Goal: Task Accomplishment & Management: Manage account settings

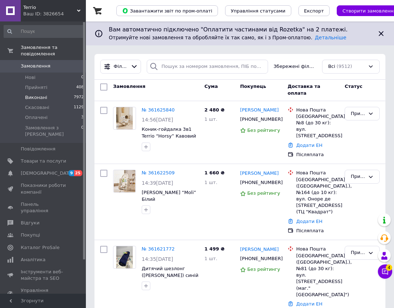
click at [54, 93] on li "Виконані 7972" at bounding box center [44, 98] width 88 height 10
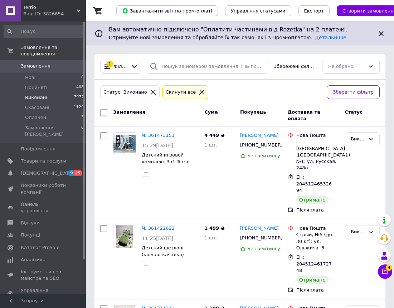
drag, startPoint x: 280, startPoint y: 148, endPoint x: 399, endPoint y: 190, distance: 126.0
click at [280, 148] on icon at bounding box center [280, 145] width 6 height 6
click at [277, 235] on icon at bounding box center [280, 238] width 6 height 6
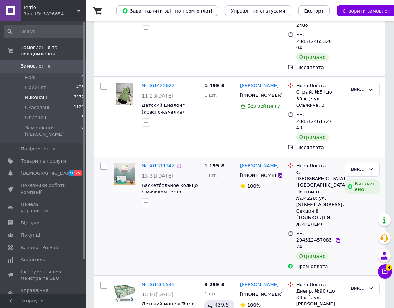
scroll to position [143, 0]
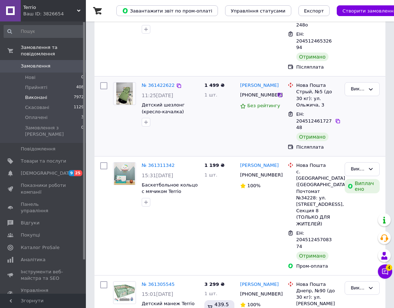
drag, startPoint x: 278, startPoint y: 150, endPoint x: 369, endPoint y: 116, distance: 96.9
click at [278, 173] on icon at bounding box center [280, 176] width 6 height 6
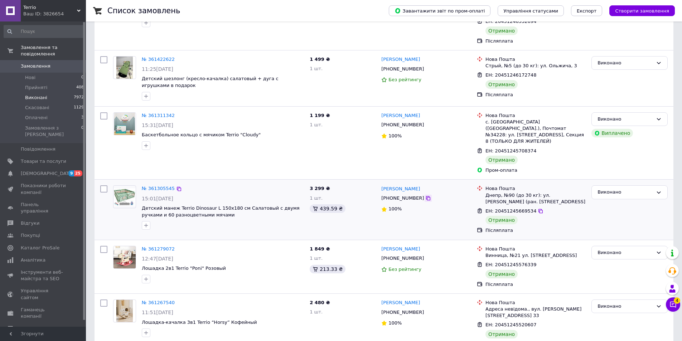
click at [425, 195] on icon at bounding box center [428, 198] width 6 height 6
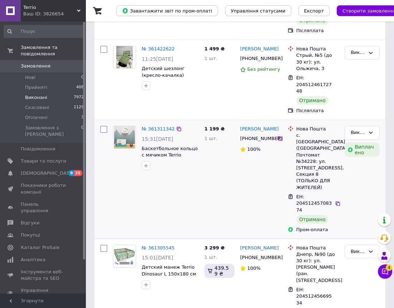
scroll to position [215, 0]
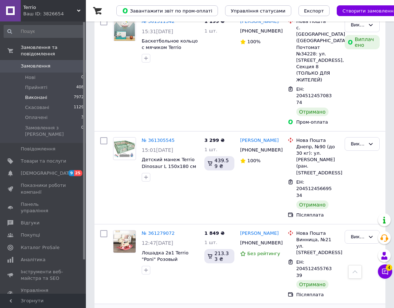
scroll to position [322, 0]
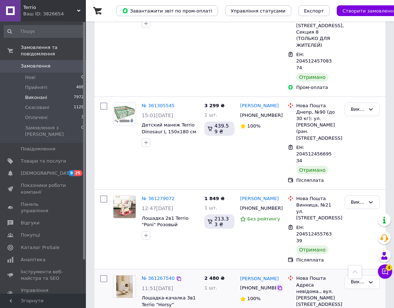
drag, startPoint x: 280, startPoint y: 223, endPoint x: 305, endPoint y: 226, distance: 25.6
click at [280, 286] on icon at bounding box center [280, 288] width 4 height 4
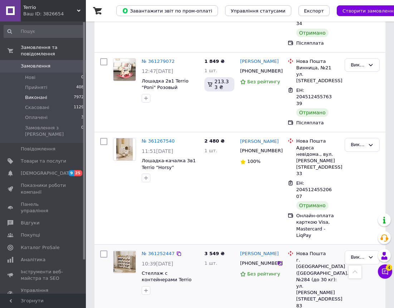
scroll to position [465, 0]
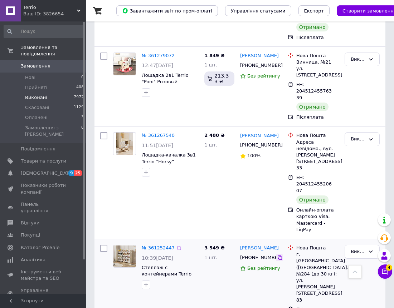
click at [278, 255] on icon at bounding box center [280, 258] width 6 height 6
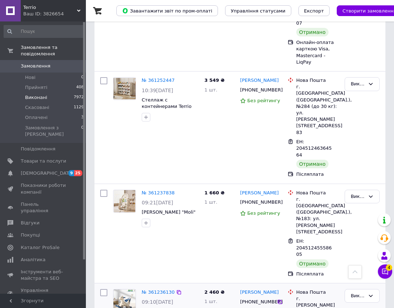
scroll to position [644, 0]
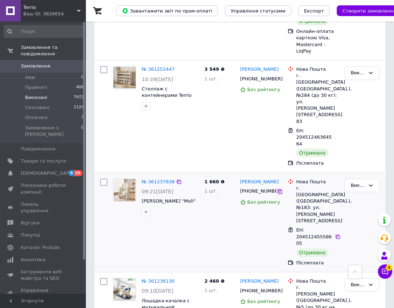
click at [279, 189] on icon at bounding box center [280, 192] width 6 height 6
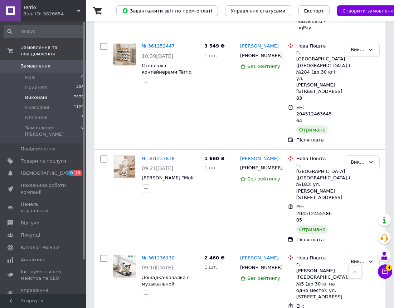
scroll to position [680, 0]
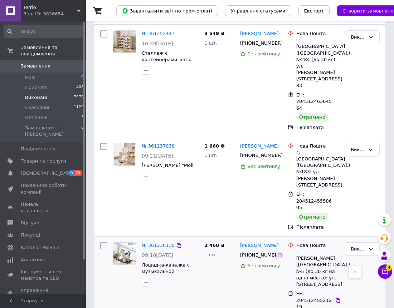
click at [278, 253] on icon at bounding box center [280, 256] width 6 height 6
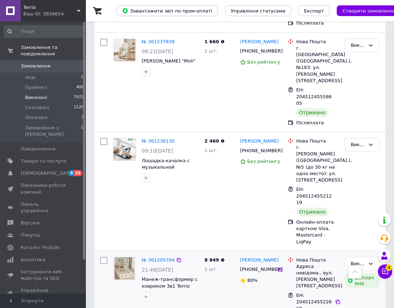
scroll to position [787, 0]
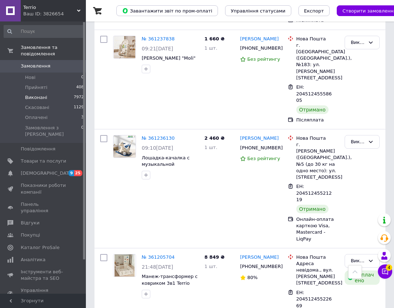
drag, startPoint x: 279, startPoint y: 97, endPoint x: 386, endPoint y: 92, distance: 107.1
click at [280, 264] on icon at bounding box center [280, 267] width 6 height 6
drag, startPoint x: 277, startPoint y: 170, endPoint x: 283, endPoint y: 170, distance: 6.1
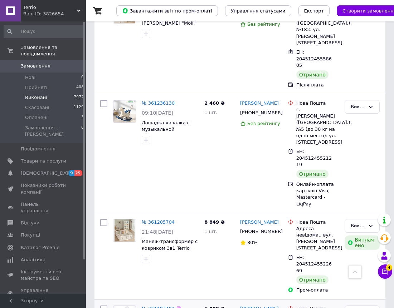
scroll to position [895, 0]
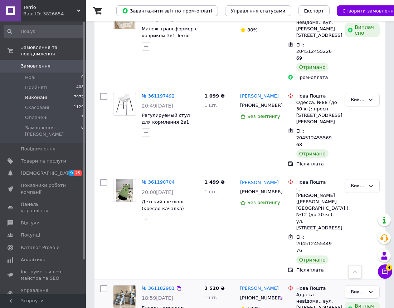
scroll to position [1038, 0]
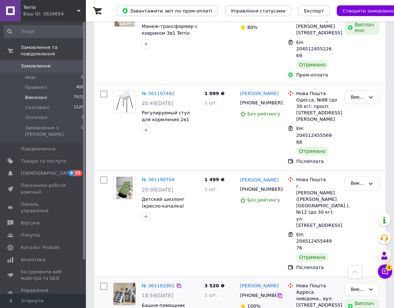
click at [277, 293] on icon at bounding box center [280, 296] width 6 height 6
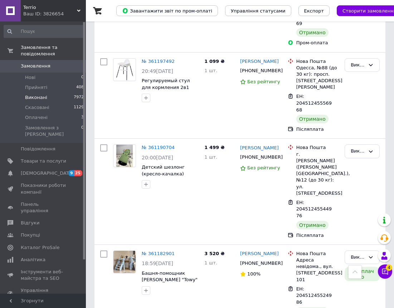
scroll to position [1145, 0]
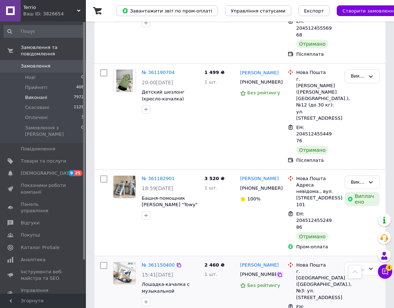
drag, startPoint x: 277, startPoint y: 58, endPoint x: 368, endPoint y: 80, distance: 93.7
click at [277, 272] on icon at bounding box center [280, 275] width 6 height 6
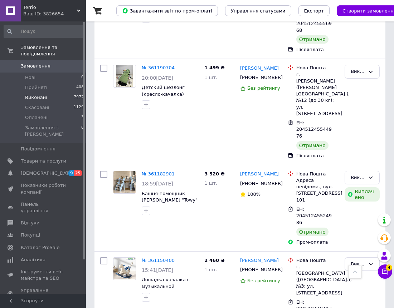
scroll to position [1181, 0]
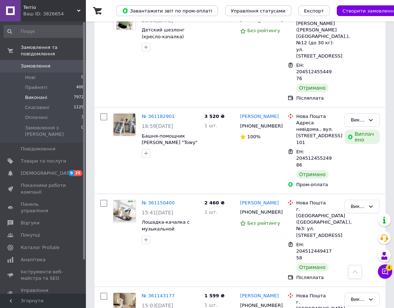
scroll to position [1253, 0]
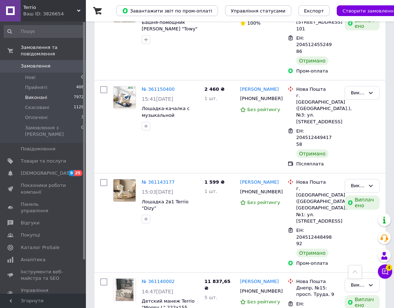
scroll to position [1324, 0]
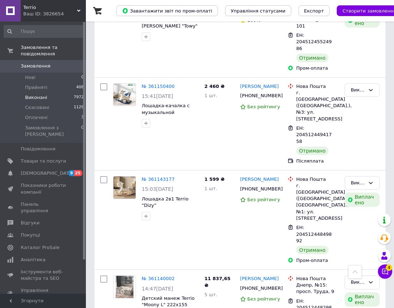
drag, startPoint x: 278, startPoint y: 192, endPoint x: 372, endPoint y: 203, distance: 94.0
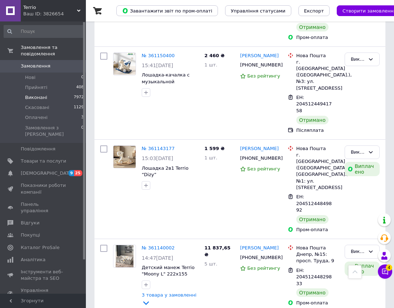
scroll to position [1424, 0]
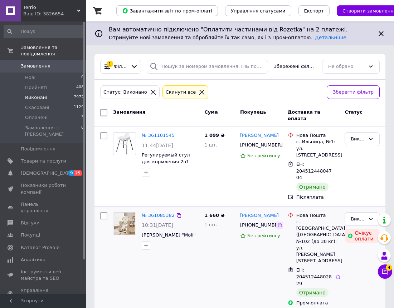
click at [279, 223] on icon at bounding box center [280, 225] width 4 height 4
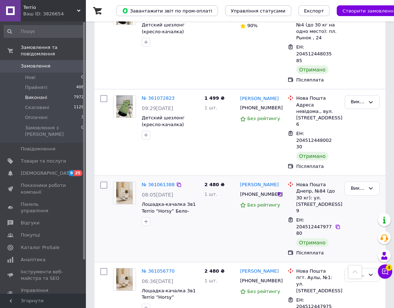
scroll to position [322, 0]
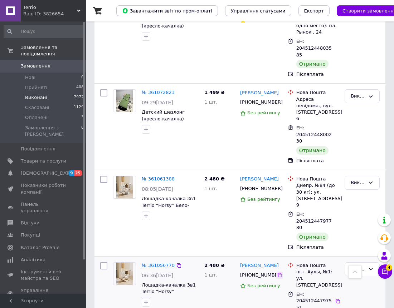
click at [278, 273] on icon at bounding box center [280, 275] width 4 height 4
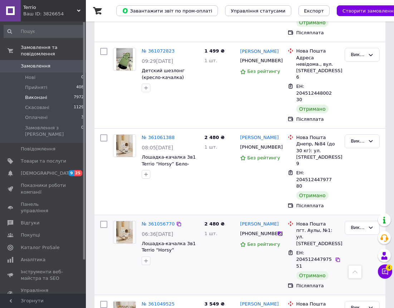
scroll to position [429, 0]
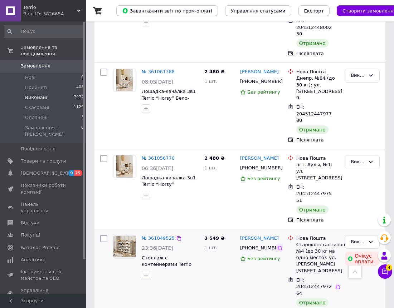
click at [277, 246] on icon at bounding box center [280, 249] width 6 height 6
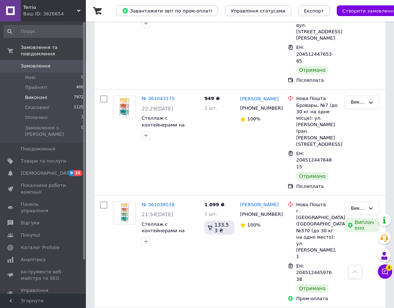
scroll to position [787, 0]
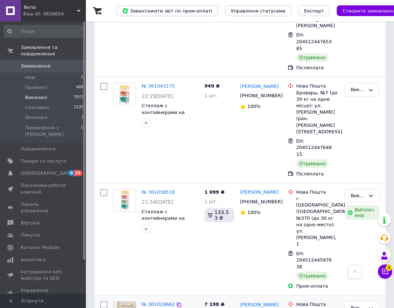
drag, startPoint x: 279, startPoint y: 152, endPoint x: 368, endPoint y: 189, distance: 96.6
drag, startPoint x: 154, startPoint y: 144, endPoint x: 154, endPoint y: 140, distance: 4.0
drag, startPoint x: 154, startPoint y: 140, endPoint x: 165, endPoint y: 144, distance: 11.7
click at [162, 302] on link "№ 361029662" at bounding box center [158, 304] width 33 height 5
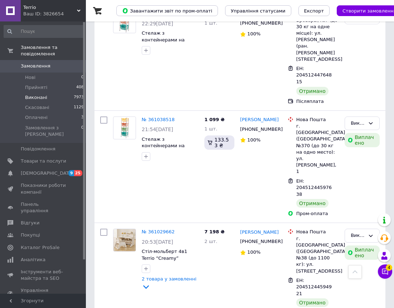
scroll to position [895, 0]
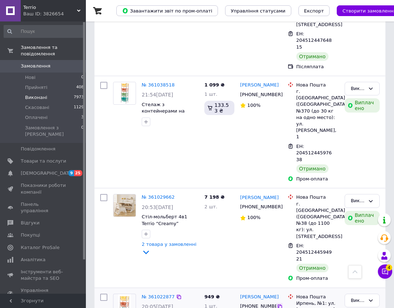
click at [280, 304] on icon at bounding box center [280, 307] width 6 height 6
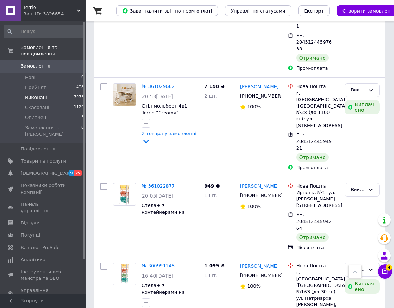
scroll to position [1074, 0]
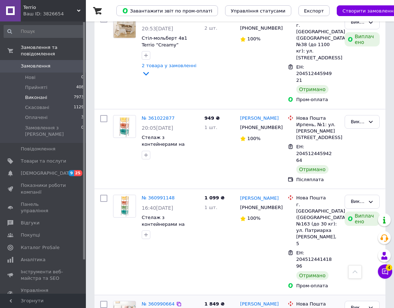
click at [279, 311] on icon at bounding box center [280, 314] width 6 height 6
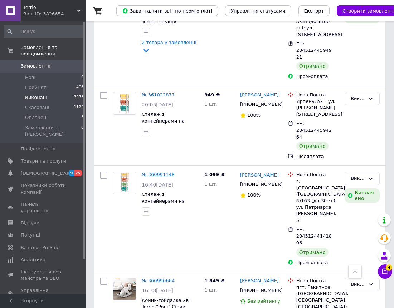
scroll to position [1109, 0]
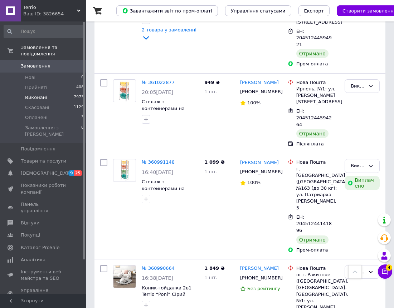
drag, startPoint x: 278, startPoint y: 163, endPoint x: 283, endPoint y: 163, distance: 4.7
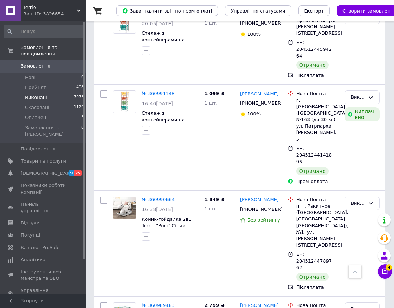
scroll to position [1181, 0]
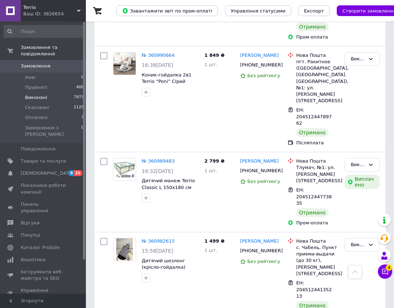
scroll to position [1324, 0]
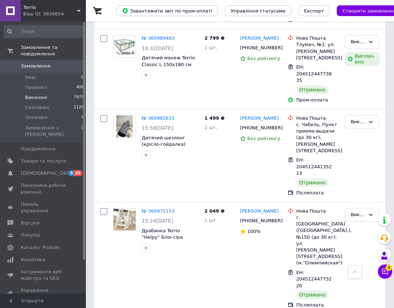
scroll to position [1454, 0]
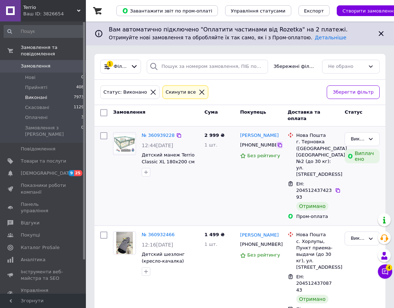
click at [277, 146] on icon at bounding box center [280, 145] width 6 height 6
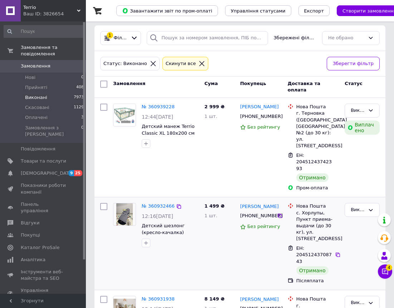
scroll to position [72, 0]
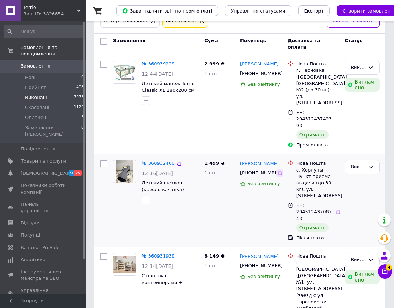
click at [279, 170] on icon at bounding box center [280, 173] width 6 height 6
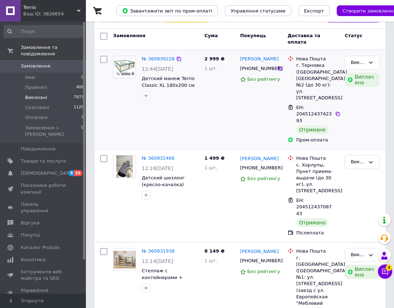
scroll to position [143, 0]
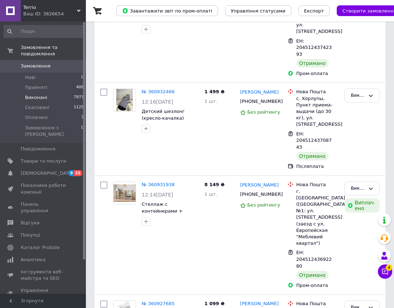
drag, startPoint x: 277, startPoint y: 176, endPoint x: 392, endPoint y: 120, distance: 128.0
click at [277, 192] on icon at bounding box center [280, 195] width 6 height 6
drag, startPoint x: 155, startPoint y: 169, endPoint x: 151, endPoint y: 167, distance: 4.7
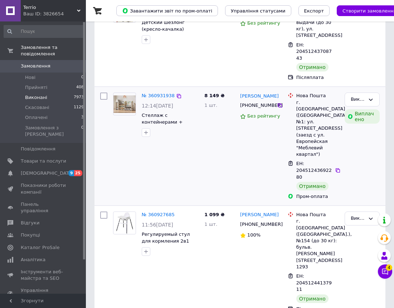
scroll to position [251, 0]
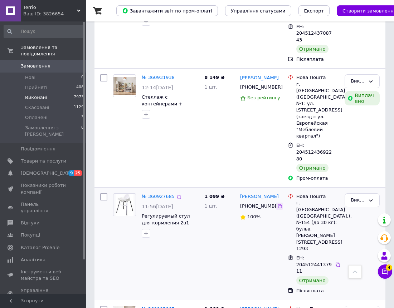
drag, startPoint x: 277, startPoint y: 175, endPoint x: 393, endPoint y: 117, distance: 129.5
click at [278, 204] on icon at bounding box center [280, 207] width 6 height 6
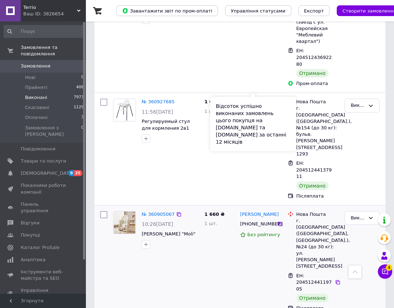
scroll to position [358, 0]
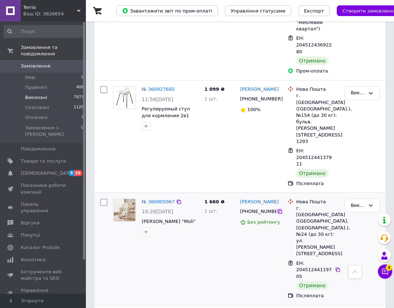
click at [277, 209] on icon at bounding box center [280, 212] width 6 height 6
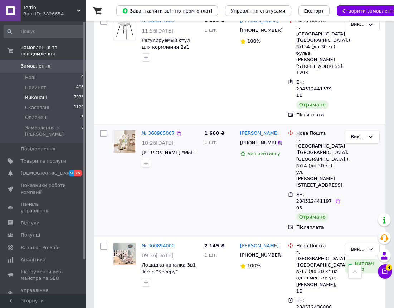
scroll to position [429, 0]
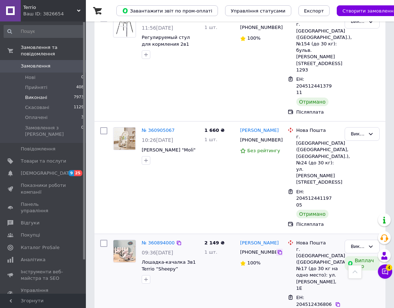
click at [279, 251] on icon at bounding box center [280, 253] width 4 height 4
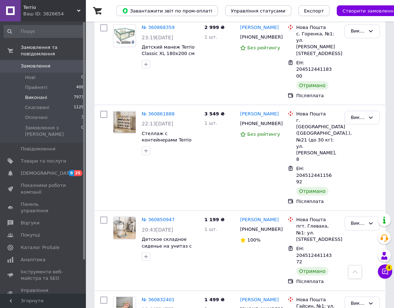
scroll to position [752, 0]
click at [278, 307] on icon at bounding box center [280, 310] width 6 height 6
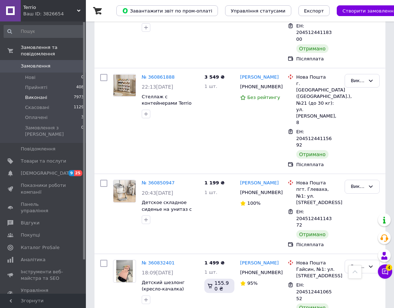
scroll to position [823, 0]
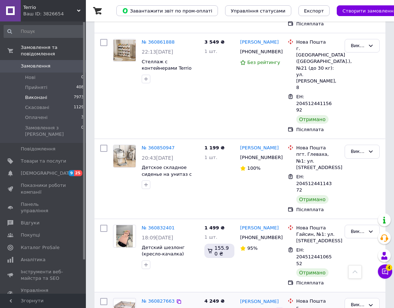
click at [277, 308] on icon at bounding box center [280, 311] width 6 height 6
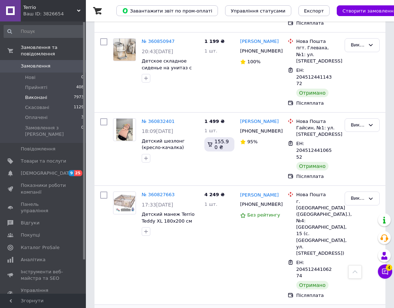
scroll to position [931, 0]
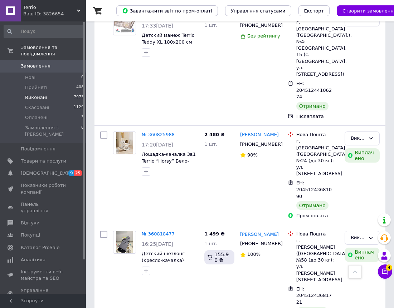
scroll to position [1109, 0]
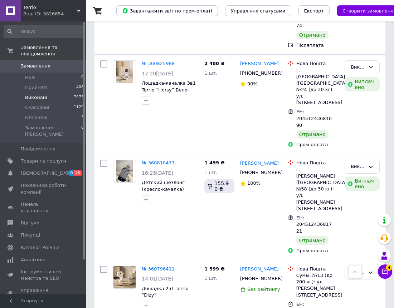
scroll to position [1181, 0]
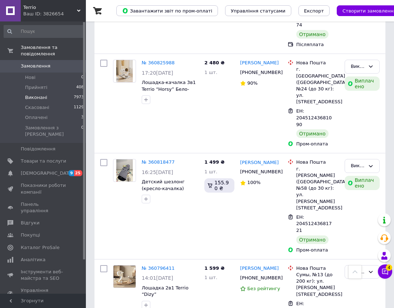
drag, startPoint x: 280, startPoint y: 210, endPoint x: 398, endPoint y: 209, distance: 118.8
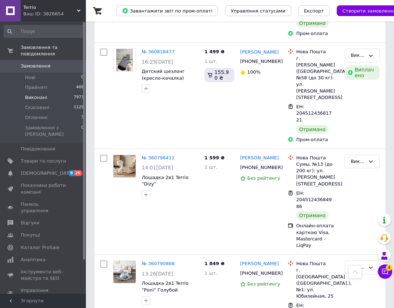
scroll to position [1324, 0]
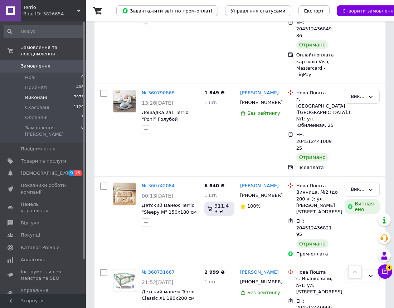
scroll to position [1467, 0]
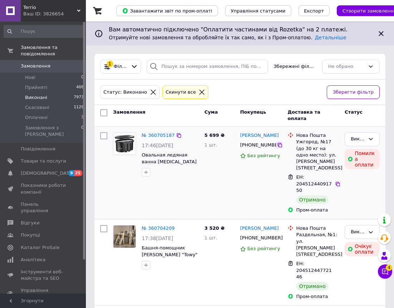
click at [277, 145] on icon at bounding box center [280, 145] width 6 height 6
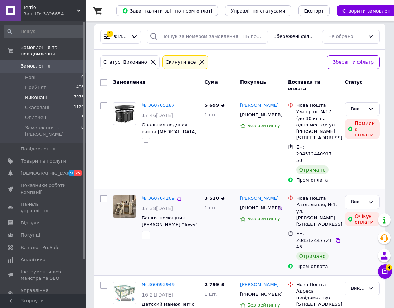
scroll to position [72, 0]
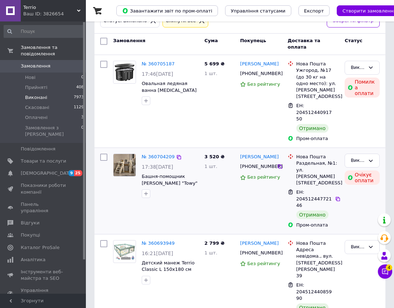
click at [282, 163] on div "+380978584656" at bounding box center [260, 167] width 43 height 8
click at [278, 165] on icon at bounding box center [280, 167] width 4 height 4
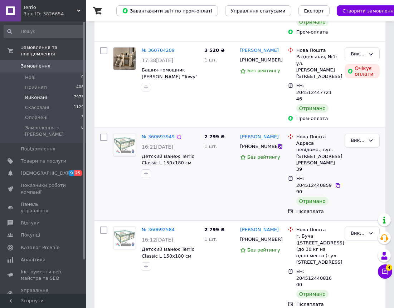
scroll to position [179, 0]
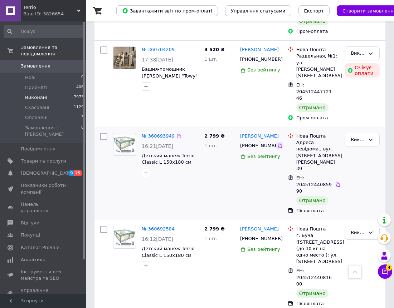
click at [278, 143] on icon at bounding box center [280, 146] width 6 height 6
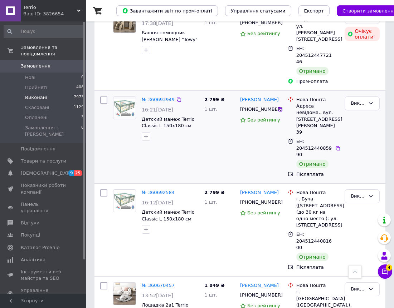
scroll to position [251, 0]
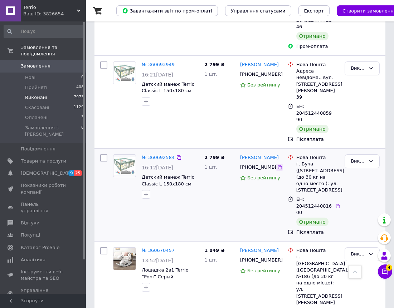
click at [276, 164] on div at bounding box center [279, 167] width 6 height 7
drag, startPoint x: 278, startPoint y: 124, endPoint x: 288, endPoint y: 131, distance: 11.7
click at [278, 165] on icon at bounding box center [280, 168] width 6 height 6
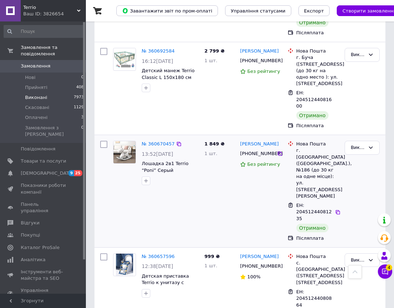
scroll to position [358, 0]
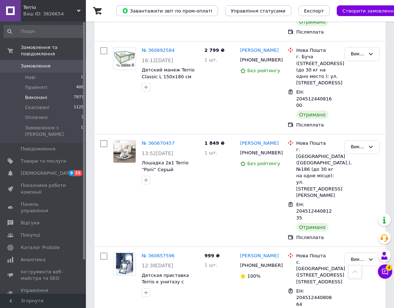
drag, startPoint x: 277, startPoint y: 102, endPoint x: 398, endPoint y: 102, distance: 121.3
click at [277, 150] on icon at bounding box center [280, 153] width 6 height 6
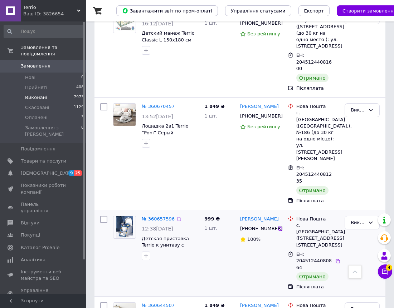
scroll to position [429, 0]
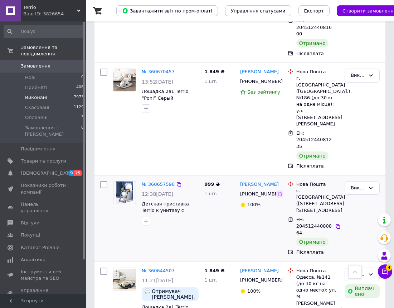
click at [277, 191] on icon at bounding box center [280, 194] width 6 height 6
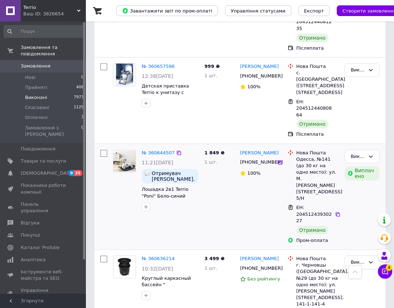
scroll to position [573, 0]
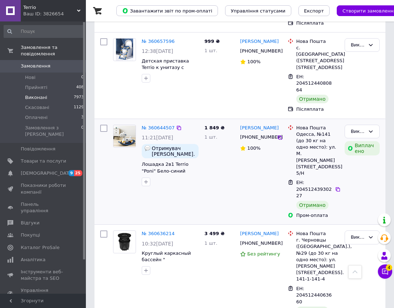
drag, startPoint x: 279, startPoint y: 52, endPoint x: 307, endPoint y: 62, distance: 29.5
click at [279, 135] on icon at bounding box center [280, 138] width 6 height 6
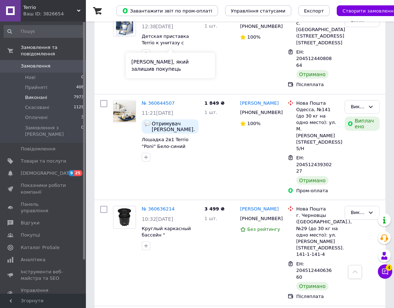
scroll to position [644, 0]
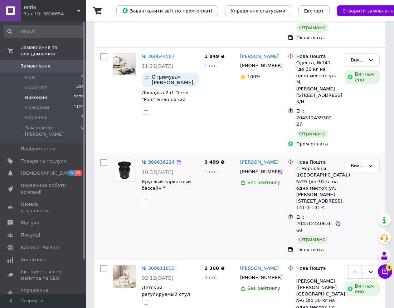
click at [278, 169] on icon at bounding box center [280, 172] width 6 height 6
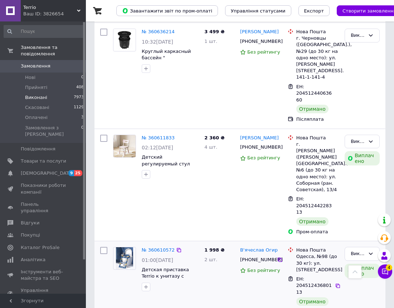
scroll to position [787, 0]
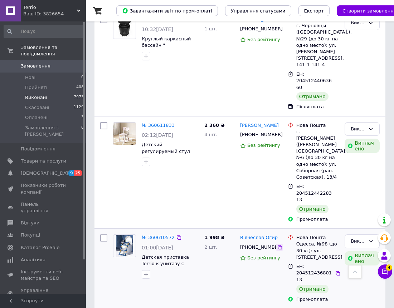
click at [280, 245] on icon at bounding box center [280, 248] width 6 height 6
drag, startPoint x: 155, startPoint y: 185, endPoint x: 149, endPoint y: 181, distance: 6.9
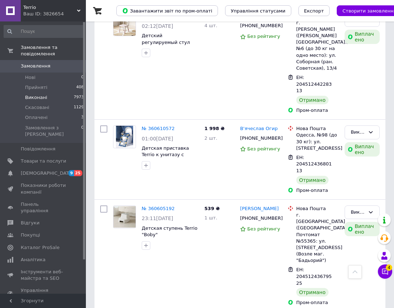
scroll to position [931, 0]
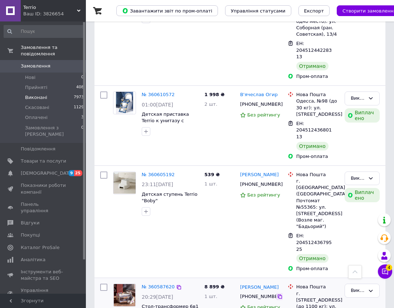
click at [278, 295] on icon at bounding box center [280, 297] width 4 height 4
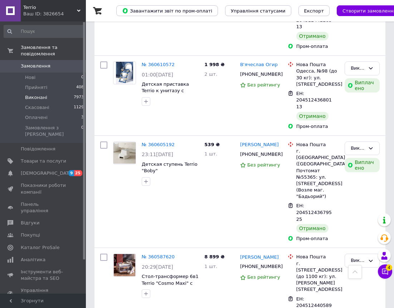
scroll to position [1002, 0]
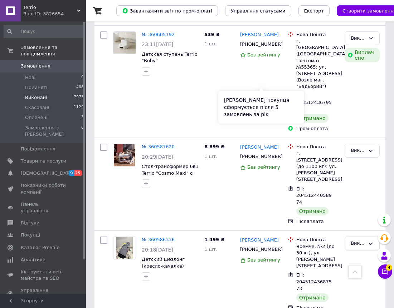
scroll to position [1074, 0]
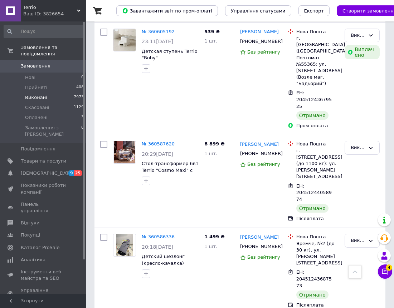
drag, startPoint x: 277, startPoint y: 215, endPoint x: 398, endPoint y: 117, distance: 155.8
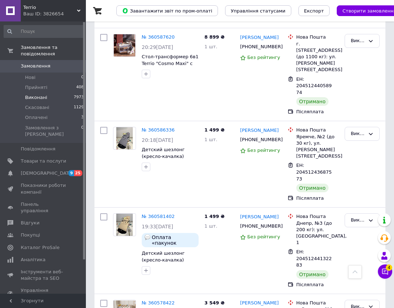
scroll to position [1181, 0]
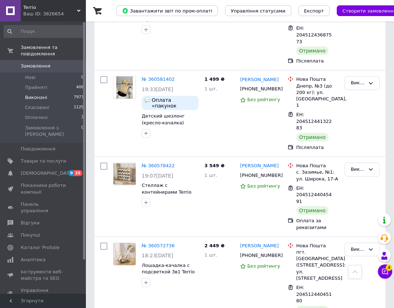
scroll to position [1324, 0]
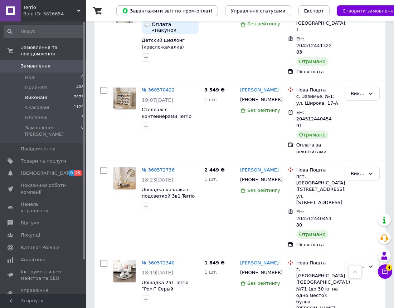
scroll to position [1396, 0]
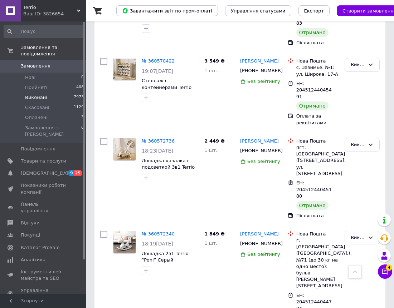
scroll to position [1467, 0]
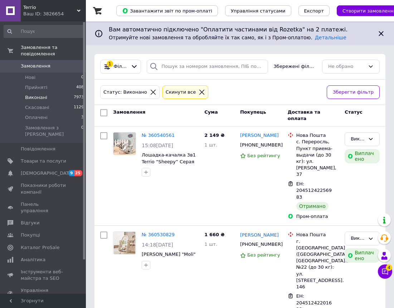
drag, startPoint x: 277, startPoint y: 149, endPoint x: 393, endPoint y: 121, distance: 119.0
click at [277, 149] on div at bounding box center [279, 145] width 6 height 7
click at [278, 145] on icon at bounding box center [280, 145] width 6 height 6
click at [278, 243] on icon at bounding box center [280, 245] width 4 height 4
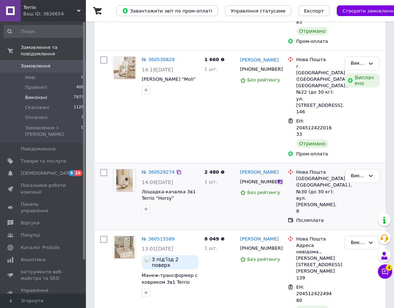
scroll to position [179, 0]
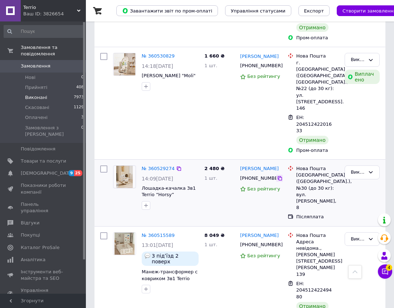
click at [277, 176] on icon at bounding box center [280, 179] width 6 height 6
click at [278, 242] on icon at bounding box center [280, 245] width 6 height 6
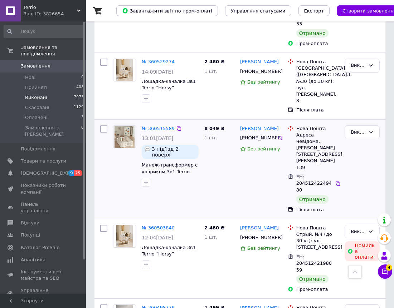
scroll to position [286, 0]
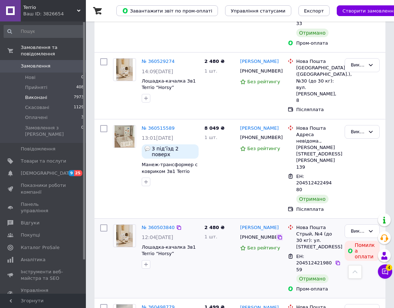
click at [278, 235] on icon at bounding box center [280, 237] width 4 height 4
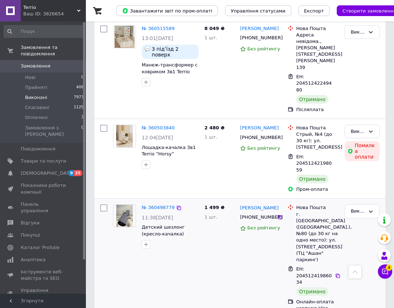
scroll to position [394, 0]
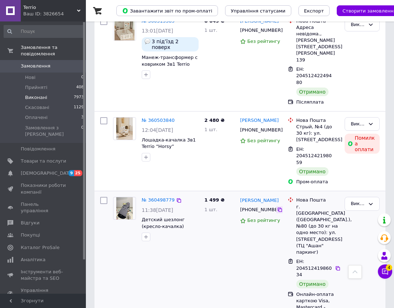
click at [278, 207] on icon at bounding box center [280, 210] width 6 height 6
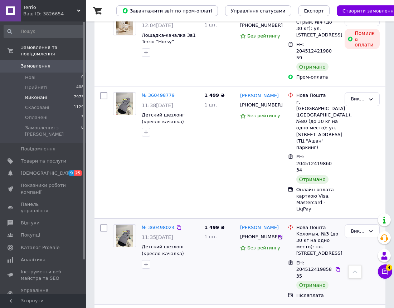
scroll to position [501, 0]
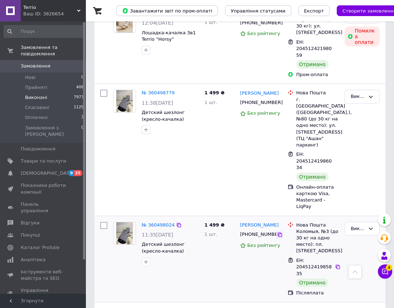
click at [277, 232] on icon at bounding box center [280, 235] width 6 height 6
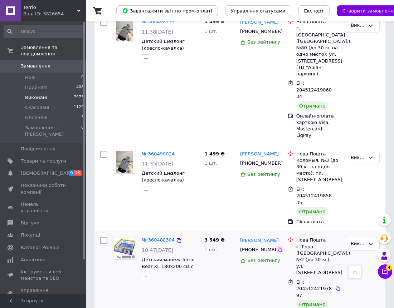
scroll to position [573, 0]
click at [280, 247] on icon at bounding box center [280, 250] width 6 height 6
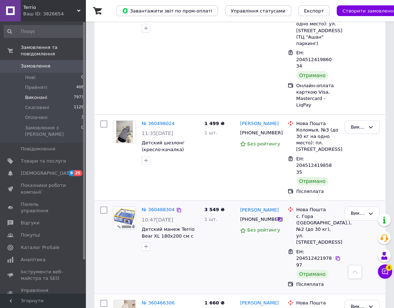
scroll to position [644, 0]
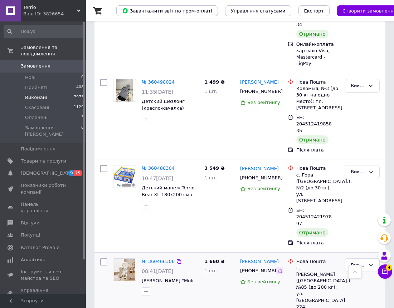
click at [278, 269] on icon at bounding box center [280, 271] width 4 height 4
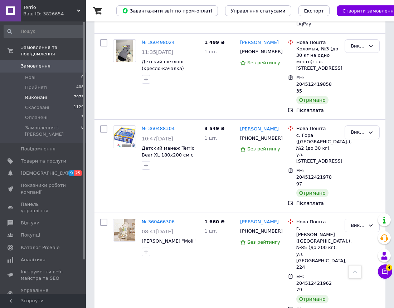
scroll to position [787, 0]
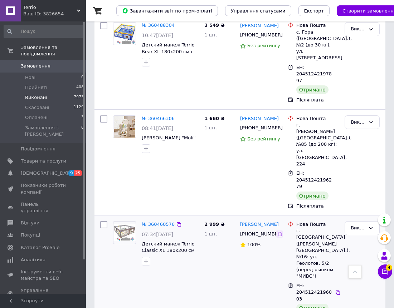
click at [278, 232] on icon at bounding box center [280, 234] width 4 height 4
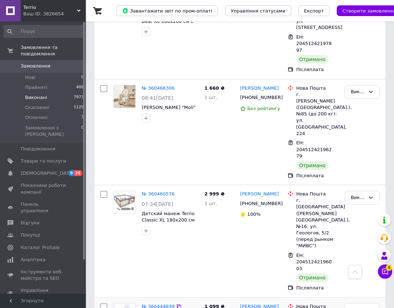
scroll to position [823, 0]
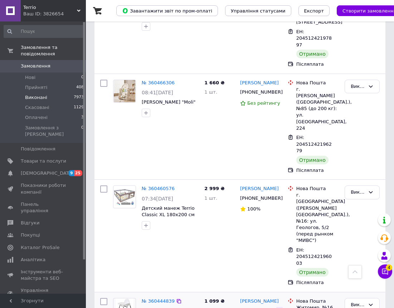
click at [277, 308] on icon at bounding box center [280, 311] width 6 height 6
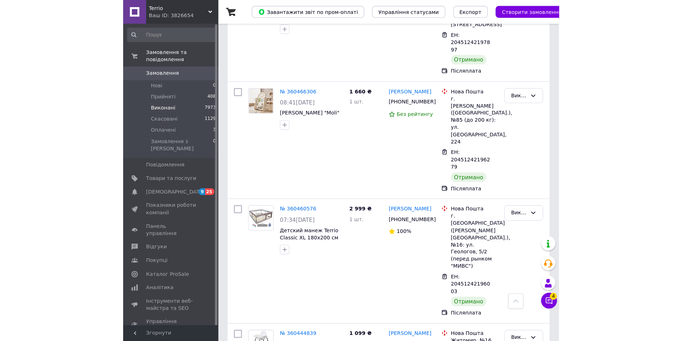
scroll to position [660, 0]
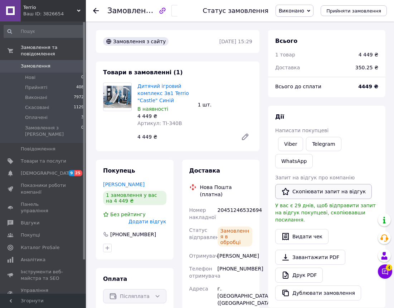
click at [317, 184] on button "Скопіювати запит на відгук" at bounding box center [323, 191] width 97 height 15
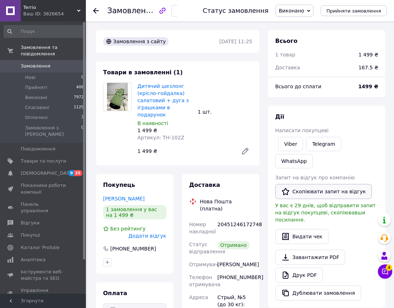
click at [341, 184] on button "Скопіювати запит на відгук" at bounding box center [323, 191] width 97 height 15
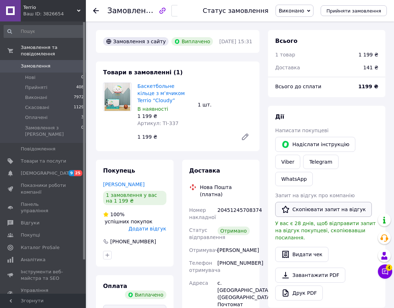
drag, startPoint x: 350, startPoint y: 186, endPoint x: 385, endPoint y: 156, distance: 46.7
click at [350, 202] on button "Скопіювати запит на відгук" at bounding box center [323, 209] width 97 height 15
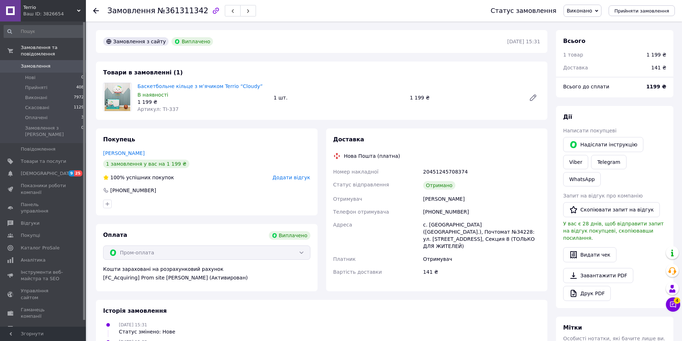
click at [59, 60] on link "Замовлення 0" at bounding box center [44, 66] width 88 height 12
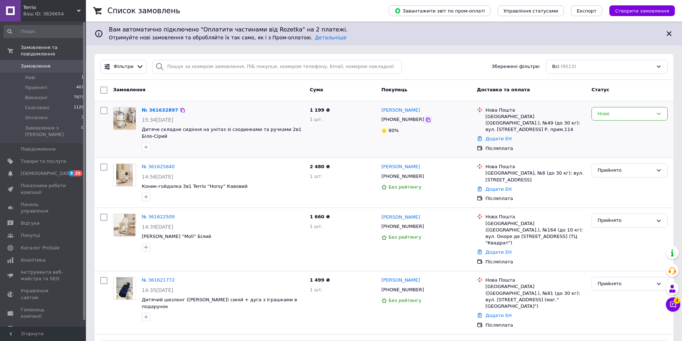
click at [394, 121] on icon at bounding box center [428, 120] width 6 height 6
click at [298, 120] on div "15:34, 12.09.2025" at bounding box center [223, 119] width 162 height 7
click at [394, 121] on div at bounding box center [427, 119] width 7 height 7
click at [301, 141] on div at bounding box center [222, 146] width 165 height 11
click at [394, 121] on icon at bounding box center [428, 120] width 4 height 4
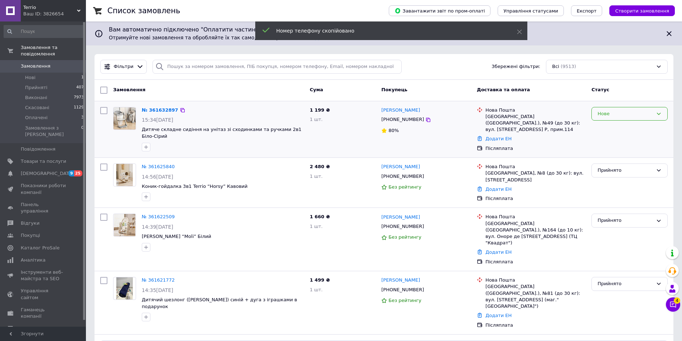
click at [394, 118] on div "Нове" at bounding box center [629, 114] width 76 height 14
click at [394, 130] on li "Прийнято" at bounding box center [630, 128] width 76 height 13
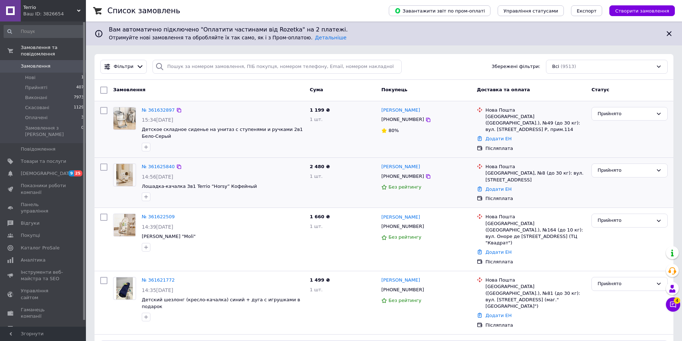
drag, startPoint x: 293, startPoint y: 165, endPoint x: 290, endPoint y: 161, distance: 5.1
click at [293, 165] on div "№ 361625840" at bounding box center [223, 167] width 164 height 8
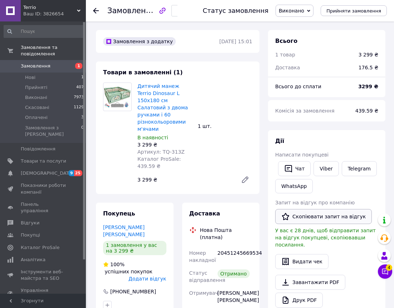
click at [316, 213] on button "Скопіювати запит на відгук" at bounding box center [323, 216] width 97 height 15
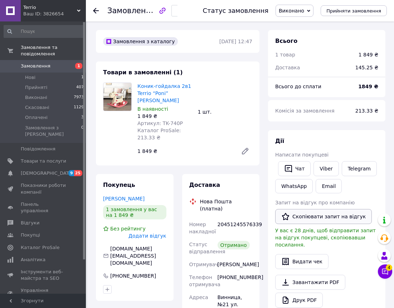
click at [296, 214] on button "Скопіювати запит на відгук" at bounding box center [323, 216] width 97 height 15
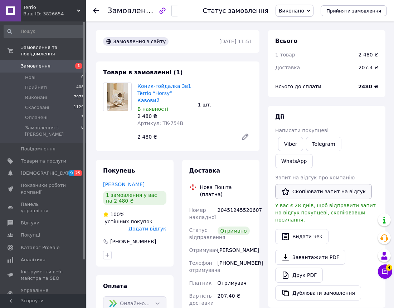
drag, startPoint x: 315, startPoint y: 172, endPoint x: 318, endPoint y: 173, distance: 3.7
click at [316, 184] on button "Скопіювати запит на відгук" at bounding box center [323, 191] width 97 height 15
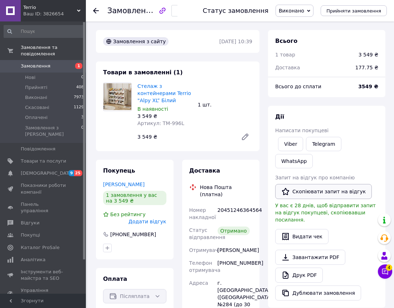
click at [319, 184] on button "Скопіювати запит на відгук" at bounding box center [323, 191] width 97 height 15
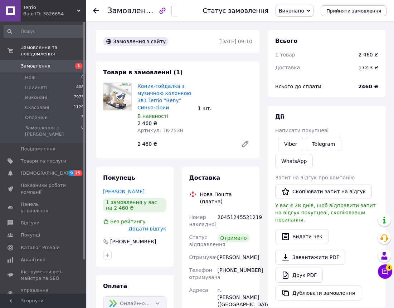
click at [351, 174] on div "Запит на відгук про компанію   Скопіювати запит на відгук У вас є 28 днів, щоб …" at bounding box center [326, 198] width 103 height 49
click at [350, 184] on button "Скопіювати запит на відгук" at bounding box center [323, 191] width 97 height 15
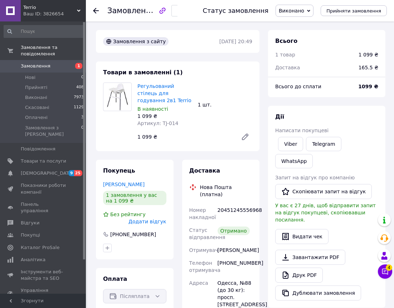
click at [334, 182] on div "Запит на відгук про компанію   Скопіювати запит на відгук У вас є 27 днів, щоб …" at bounding box center [326, 198] width 103 height 49
drag, startPoint x: 348, startPoint y: 170, endPoint x: 397, endPoint y: 174, distance: 49.6
click at [347, 184] on button "Скопіювати запит на відгук" at bounding box center [323, 191] width 97 height 15
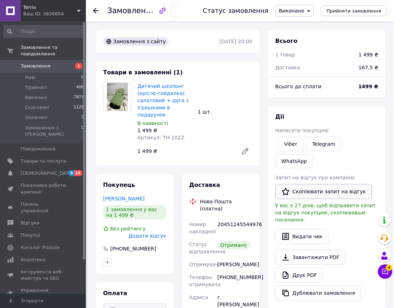
click at [312, 184] on button "Скопіювати запит на відгук" at bounding box center [323, 191] width 97 height 15
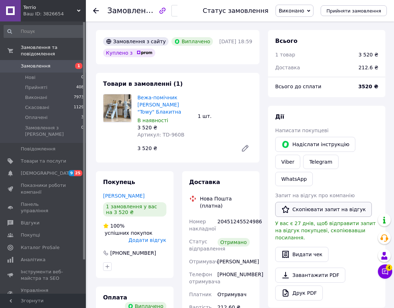
click at [331, 202] on button "Скопіювати запит на відгук" at bounding box center [323, 209] width 97 height 15
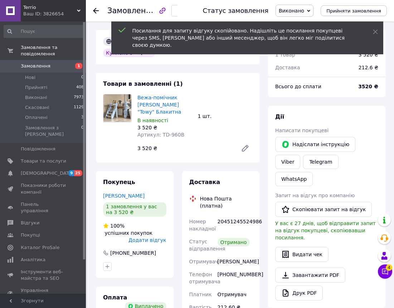
drag, startPoint x: 314, startPoint y: 193, endPoint x: 380, endPoint y: 195, distance: 65.9
click at [314, 202] on button "Скопіювати запит на відгук" at bounding box center [323, 209] width 97 height 15
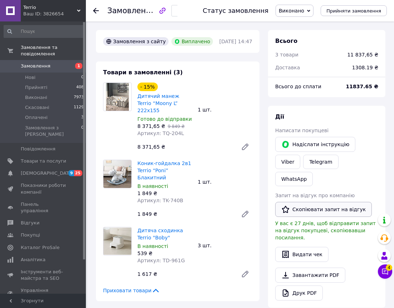
click at [301, 202] on button "Скопіювати запит на відгук" at bounding box center [323, 209] width 97 height 15
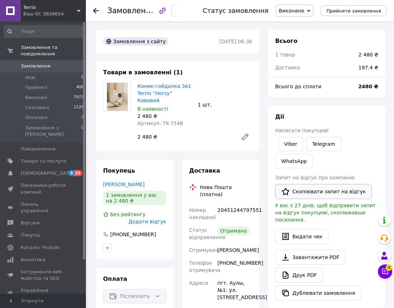
drag, startPoint x: 329, startPoint y: 172, endPoint x: 336, endPoint y: 174, distance: 6.7
click at [330, 184] on button "Скопіювати запит на відгук" at bounding box center [323, 191] width 97 height 15
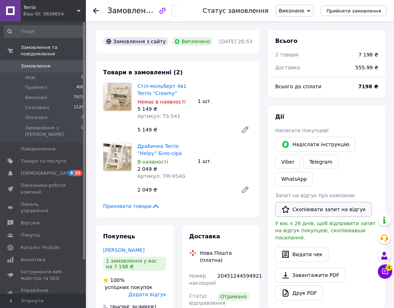
drag, startPoint x: 307, startPoint y: 189, endPoint x: 354, endPoint y: 196, distance: 47.4
click at [307, 202] on button "Скопіювати запит на відгук" at bounding box center [323, 209] width 97 height 15
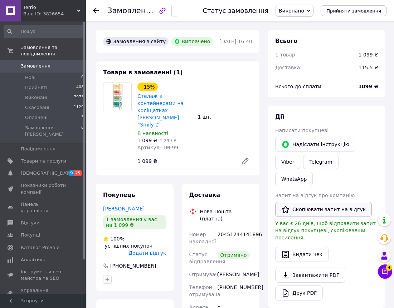
click at [326, 202] on button "Скопіювати запит на відгук" at bounding box center [323, 209] width 97 height 15
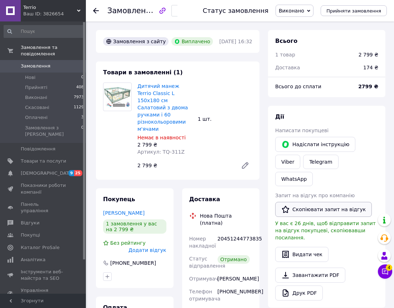
click at [327, 202] on button "Скопіювати запит на відгук" at bounding box center [323, 209] width 97 height 15
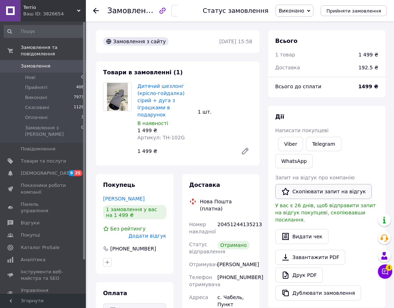
click at [299, 184] on button "Скопіювати запит на відгук" at bounding box center [323, 191] width 97 height 15
click at [321, 184] on button "Скопіювати запит на відгук" at bounding box center [323, 191] width 97 height 15
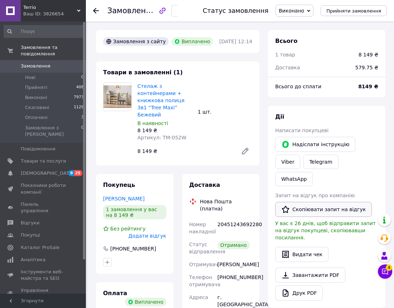
click at [308, 202] on button "Скопіювати запит на відгук" at bounding box center [323, 209] width 97 height 15
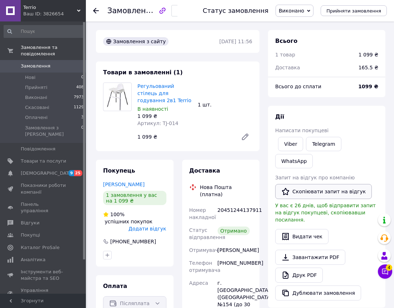
click at [315, 184] on button "Скопіювати запит на відгук" at bounding box center [323, 191] width 97 height 15
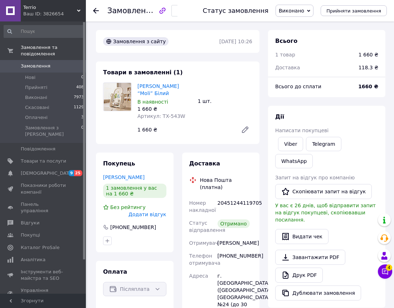
click at [339, 184] on button "Скопіювати запит на відгук" at bounding box center [323, 191] width 97 height 15
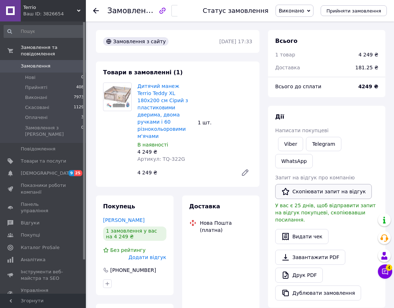
click at [332, 184] on button "Скопіювати запит на відгук" at bounding box center [323, 191] width 97 height 15
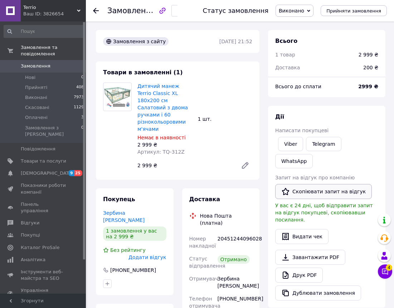
click at [295, 184] on button "Скопіювати запит на відгук" at bounding box center [323, 191] width 97 height 15
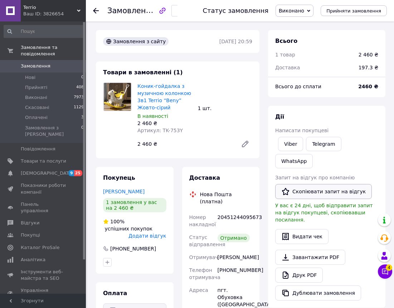
click at [319, 184] on button "Скопіювати запит на відгук" at bounding box center [323, 191] width 97 height 15
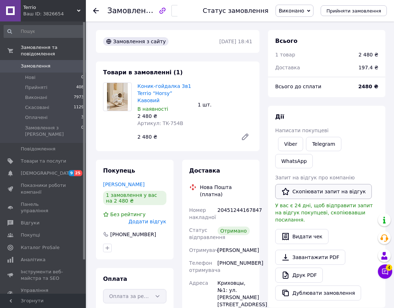
click at [312, 184] on button "Скопіювати запит на відгук" at bounding box center [323, 191] width 97 height 15
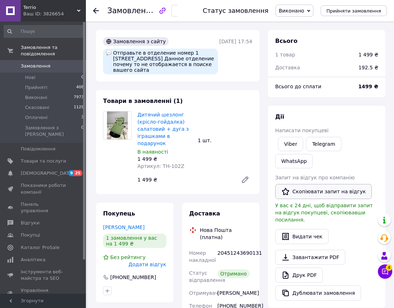
drag, startPoint x: 316, startPoint y: 174, endPoint x: 333, endPoint y: 177, distance: 17.1
click at [317, 184] on button "Скопіювати запит на відгук" at bounding box center [323, 191] width 97 height 15
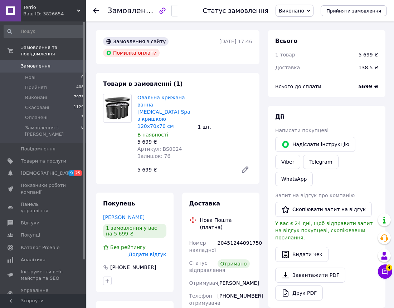
drag, startPoint x: 310, startPoint y: 189, endPoint x: 385, endPoint y: 201, distance: 75.8
click at [311, 202] on button "Скопіювати запит на відгук" at bounding box center [323, 209] width 97 height 15
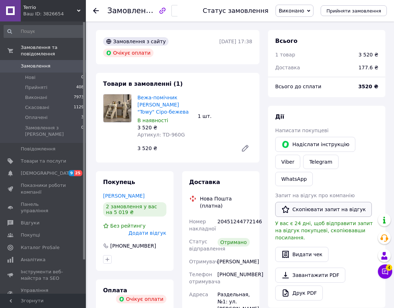
drag, startPoint x: 298, startPoint y: 189, endPoint x: 341, endPoint y: 190, distance: 43.7
click at [298, 202] on button "Скопіювати запит на відгук" at bounding box center [323, 209] width 97 height 15
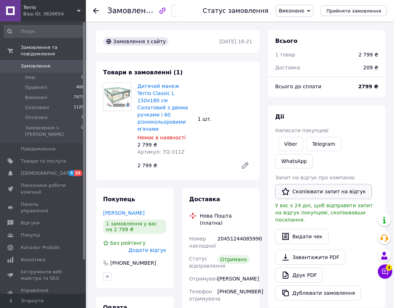
click at [297, 184] on button "Скопіювати запит на відгук" at bounding box center [323, 191] width 97 height 15
drag, startPoint x: 308, startPoint y: 174, endPoint x: 323, endPoint y: 179, distance: 16.0
click at [308, 184] on button "Скопіювати запит на відгук" at bounding box center [323, 191] width 97 height 15
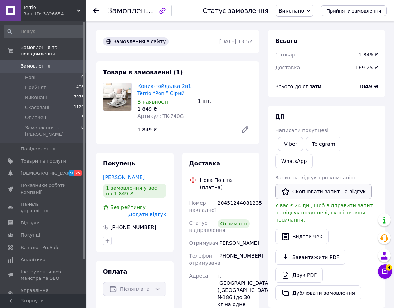
click at [321, 184] on button "Скопіювати запит на відгук" at bounding box center [323, 191] width 97 height 15
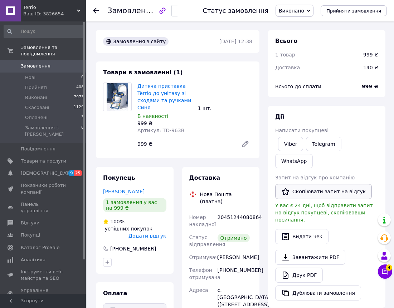
click at [307, 184] on button "Скопіювати запит на відгук" at bounding box center [323, 191] width 97 height 15
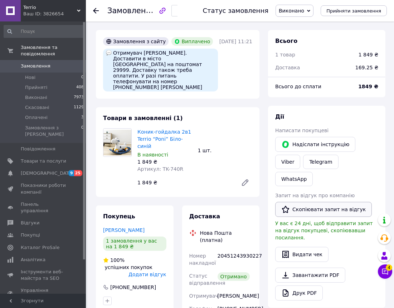
click at [319, 202] on button "Скопіювати запит на відгук" at bounding box center [323, 209] width 97 height 15
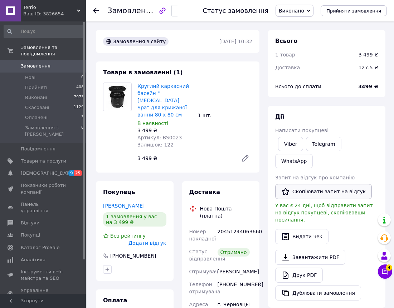
click at [303, 184] on button "Скопіювати запит на відгук" at bounding box center [323, 191] width 97 height 15
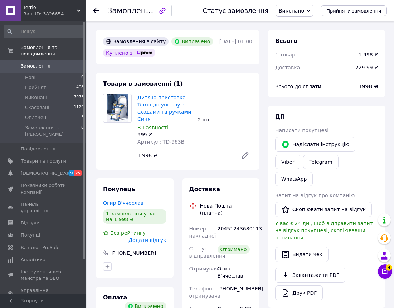
drag, startPoint x: 341, startPoint y: 192, endPoint x: 371, endPoint y: 196, distance: 30.7
click at [341, 202] on button "Скопіювати запит на відгук" at bounding box center [323, 209] width 97 height 15
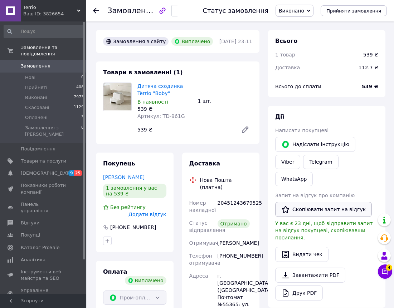
click at [298, 202] on button "Скопіювати запит на відгук" at bounding box center [323, 209] width 97 height 15
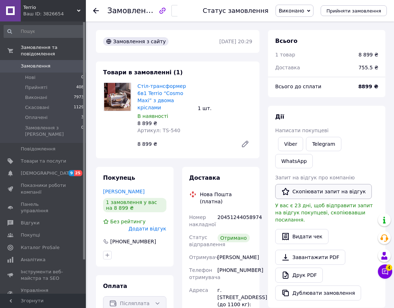
click at [332, 184] on button "Скопіювати запит на відгук" at bounding box center [323, 191] width 97 height 15
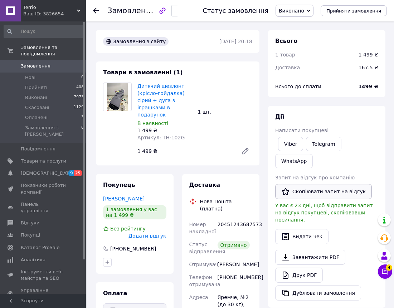
click at [317, 184] on button "Скопіювати запит на відгук" at bounding box center [323, 191] width 97 height 15
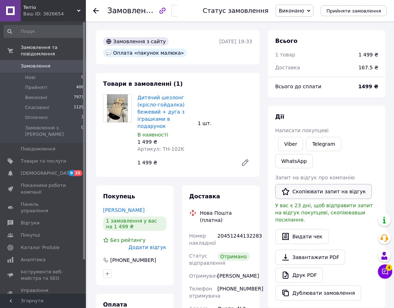
click at [337, 184] on button "Скопіювати запит на відгук" at bounding box center [323, 191] width 97 height 15
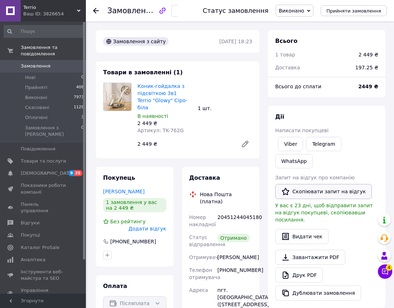
click at [337, 184] on button "Скопіювати запит на відгук" at bounding box center [323, 191] width 97 height 15
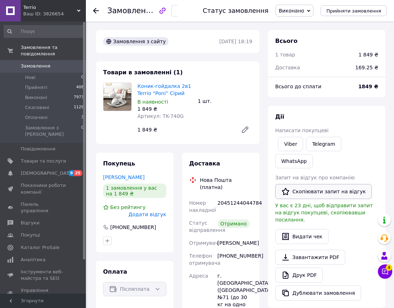
click at [307, 184] on button "Скопіювати запит на відгук" at bounding box center [323, 191] width 97 height 15
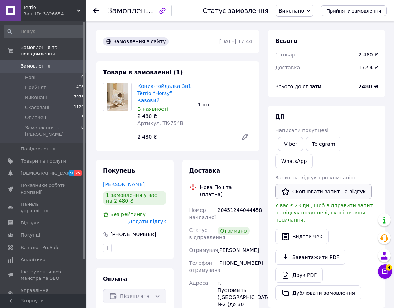
click at [328, 184] on button "Скопіювати запит на відгук" at bounding box center [323, 191] width 97 height 15
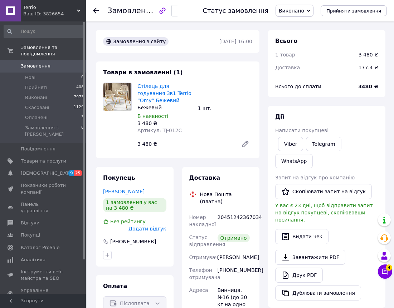
click at [334, 183] on div "Запит на відгук про компанію   Скопіювати запит на відгук У вас є 23 дні, щоб в…" at bounding box center [326, 198] width 103 height 49
click at [336, 184] on button "Скопіювати запит на відгук" at bounding box center [323, 191] width 97 height 15
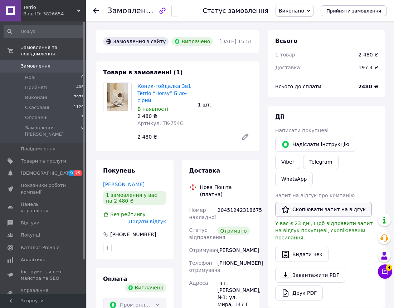
drag, startPoint x: 302, startPoint y: 190, endPoint x: 392, endPoint y: 204, distance: 91.3
click at [302, 202] on button "Скопіювати запит на відгук" at bounding box center [323, 209] width 97 height 15
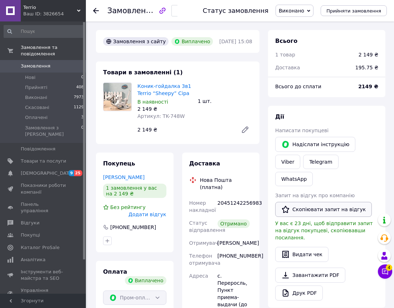
click at [327, 202] on button "Скопіювати запит на відгук" at bounding box center [323, 209] width 97 height 15
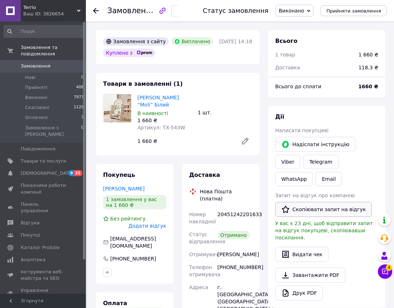
click at [309, 202] on button "Скопіювати запит на відгук" at bounding box center [323, 209] width 97 height 15
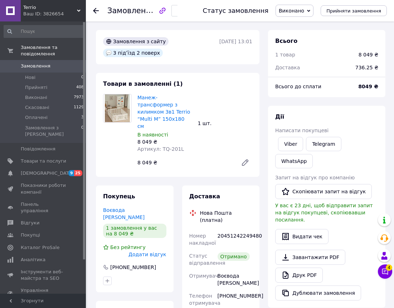
drag, startPoint x: 331, startPoint y: 175, endPoint x: 389, endPoint y: 189, distance: 59.4
click at [332, 184] on button "Скопіювати запит на відгук" at bounding box center [323, 191] width 97 height 15
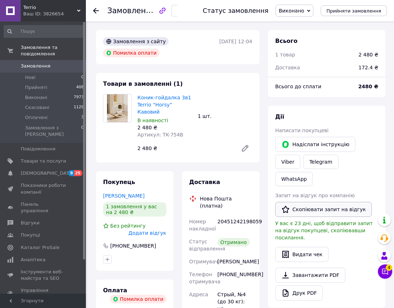
click at [321, 202] on button "Скопіювати запит на відгук" at bounding box center [323, 209] width 97 height 15
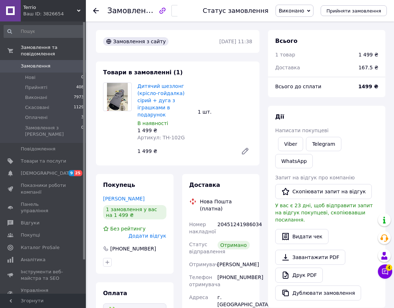
click at [314, 184] on button "Скопіювати запит на відгук" at bounding box center [323, 191] width 97 height 15
click at [340, 184] on button "Скопіювати запит на відгук" at bounding box center [323, 191] width 97 height 15
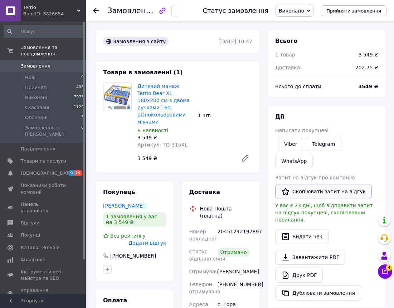
click at [311, 184] on button "Скопіювати запит на відгук" at bounding box center [323, 191] width 97 height 15
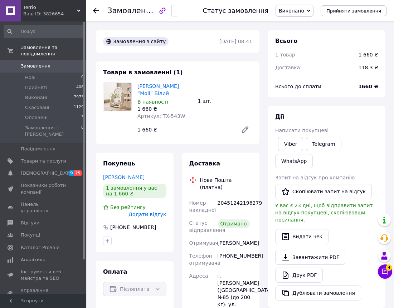
drag, startPoint x: 323, startPoint y: 175, endPoint x: 380, endPoint y: 181, distance: 57.7
click at [324, 184] on button "Скопіювати запит на відгук" at bounding box center [323, 191] width 97 height 15
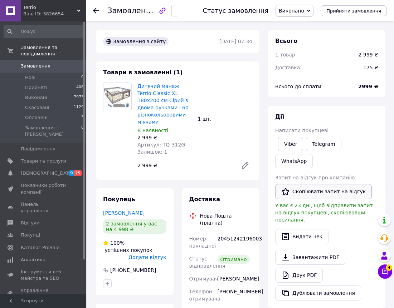
click at [282, 188] on icon "button" at bounding box center [285, 192] width 9 height 9
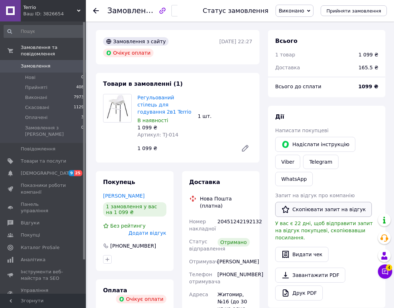
click at [313, 202] on button "Скопіювати запит на відгук" at bounding box center [323, 209] width 97 height 15
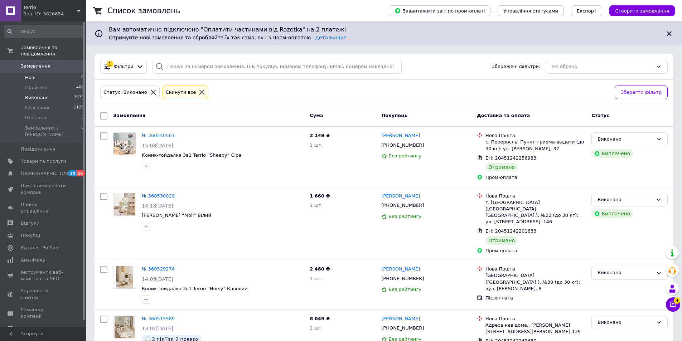
click at [45, 73] on li "Нові 0" at bounding box center [44, 78] width 88 height 10
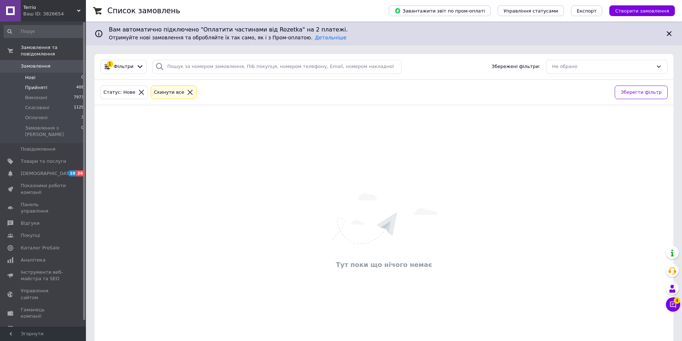
click at [40, 83] on li "Прийняті 408" at bounding box center [44, 88] width 88 height 10
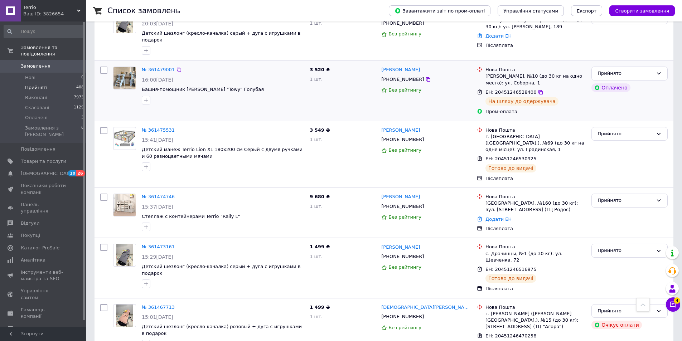
scroll to position [889, 0]
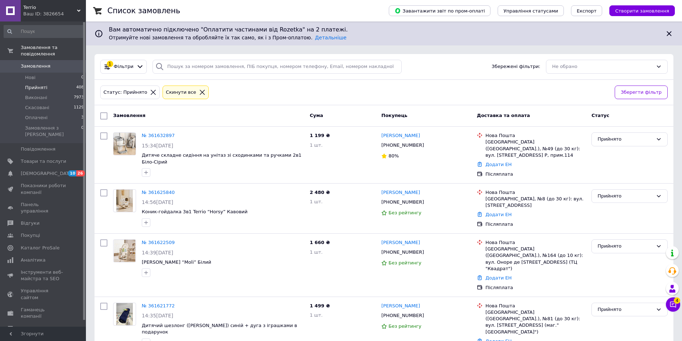
click at [25, 63] on span "Замовлення" at bounding box center [36, 66] width 30 height 6
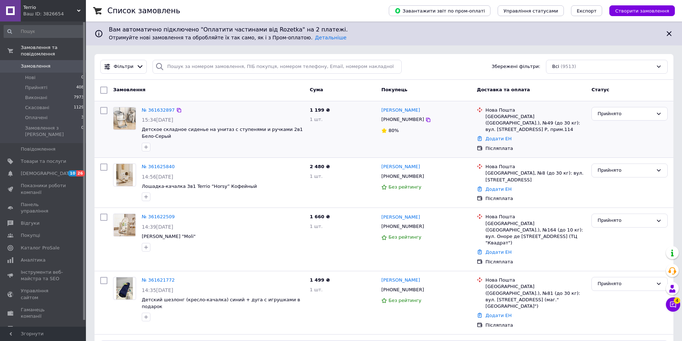
drag, startPoint x: 314, startPoint y: 144, endPoint x: 337, endPoint y: 144, distance: 24.0
click at [314, 144] on div "1 199 ₴ 1 шт." at bounding box center [343, 129] width 72 height 51
click at [425, 120] on icon at bounding box center [428, 120] width 6 height 6
click at [216, 341] on span "Згенеруйте або додайте ЕН у замовлення, щоб отримати оплату" at bounding box center [384, 346] width 562 height 7
click at [68, 73] on li "Нові 0" at bounding box center [44, 78] width 88 height 10
